Goal: Contribute content: Add original content to the website for others to see

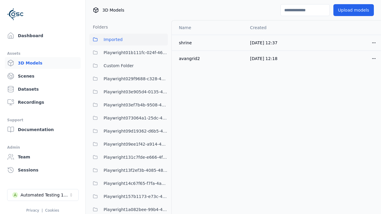
scroll to position [1139, 0]
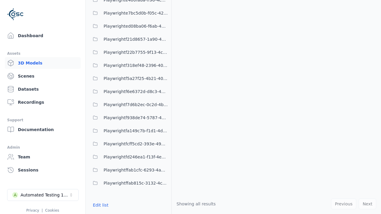
click at [99, 205] on button "Edit list" at bounding box center [100, 205] width 23 height 11
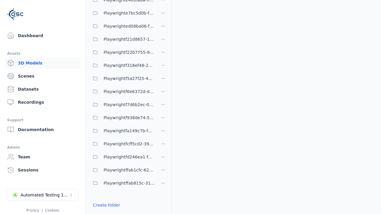
click at [104, 205] on link "Create folder" at bounding box center [106, 205] width 27 height 6
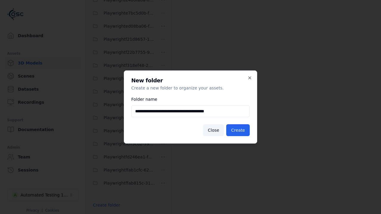
type input "**********"
click at [239, 130] on button "Create" at bounding box center [238, 130] width 24 height 12
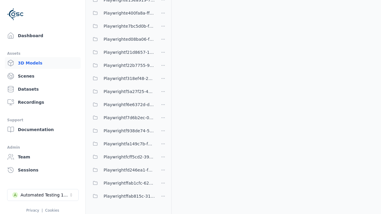
scroll to position [338, 0]
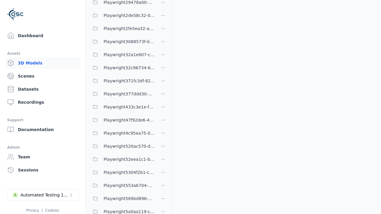
click at [122, 107] on span "Playwright433c3e1e-fa64-4c6f-8bef-c0099c4b5610" at bounding box center [129, 107] width 51 height 7
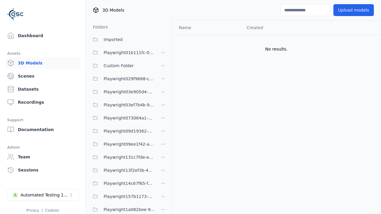
click at [355, 10] on button "Upload models" at bounding box center [353, 10] width 40 height 12
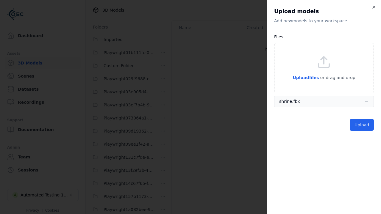
click at [362, 125] on button "Upload" at bounding box center [362, 125] width 24 height 12
